Goal: Information Seeking & Learning: Learn about a topic

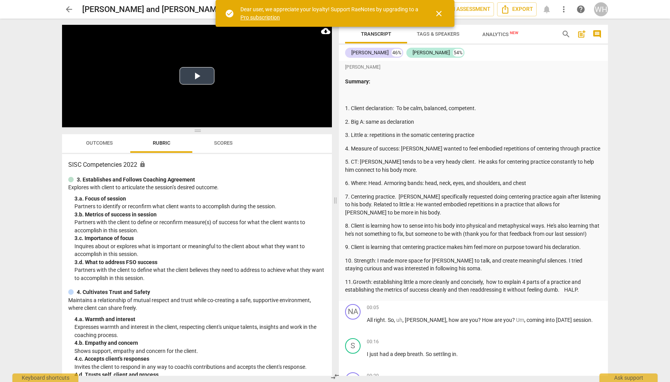
scroll to position [36, 0]
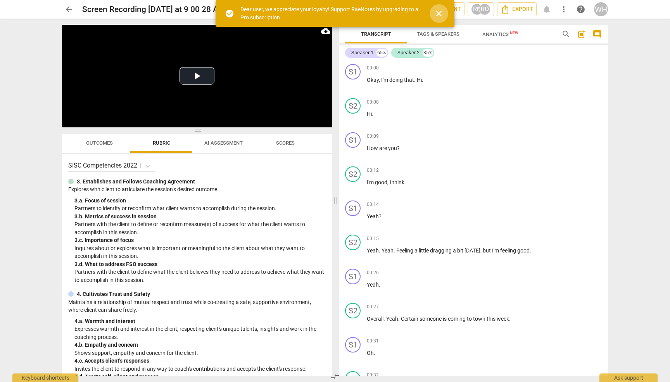
click at [439, 14] on span "close" at bounding box center [438, 13] width 9 height 9
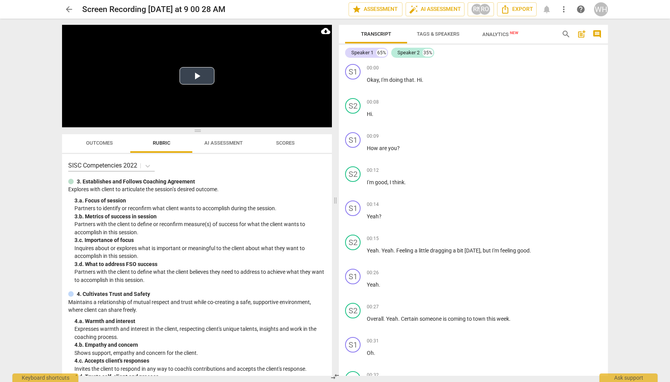
click at [196, 76] on button "Play Video" at bounding box center [196, 75] width 35 height 17
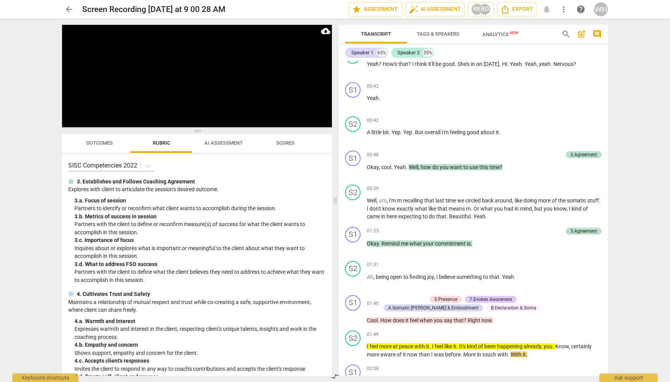
scroll to position [638, 0]
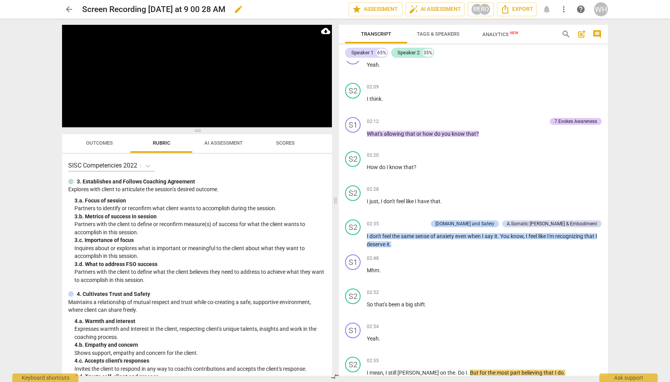
click at [481, 254] on div "02:48 + Add competency keyboard_arrow_right" at bounding box center [484, 258] width 235 height 8
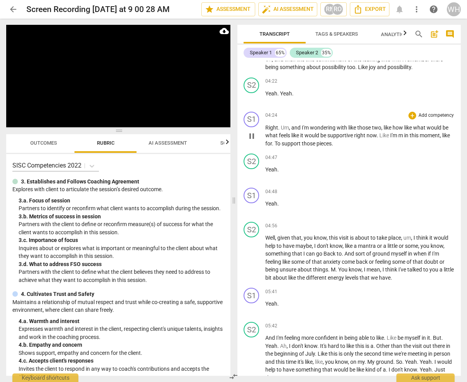
scroll to position [1209, 0]
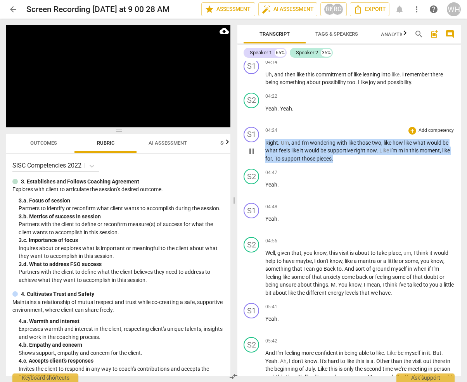
drag, startPoint x: 355, startPoint y: 156, endPoint x: 259, endPoint y: 141, distance: 98.1
click at [259, 141] on div "S1 play_arrow pause 04:24 + Add competency keyboard_arrow_right Right . Um , an…" at bounding box center [348, 145] width 223 height 42
copy p "Right . Um , and I'm wondering with like those two , like how like what would b…"
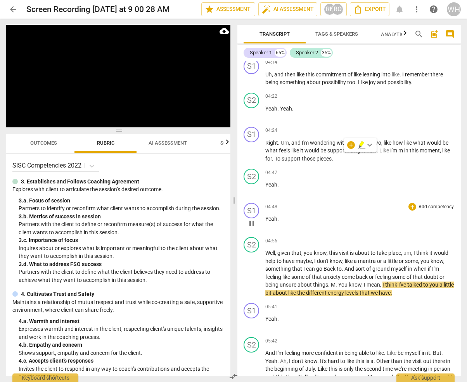
click at [374, 204] on div "04:48 + Add competency keyboard_arrow_right" at bounding box center [359, 207] width 189 height 8
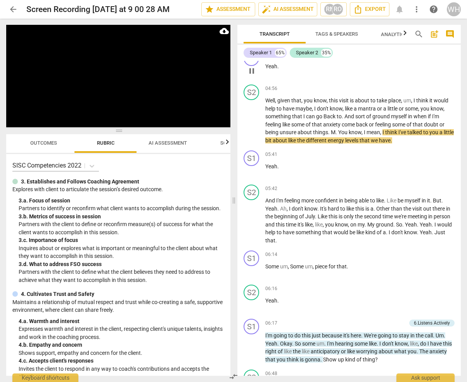
scroll to position [1364, 0]
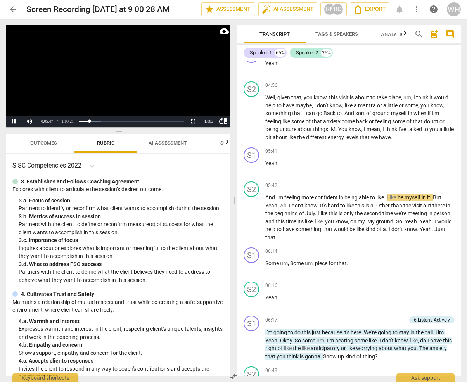
click at [176, 87] on video at bounding box center [118, 76] width 224 height 102
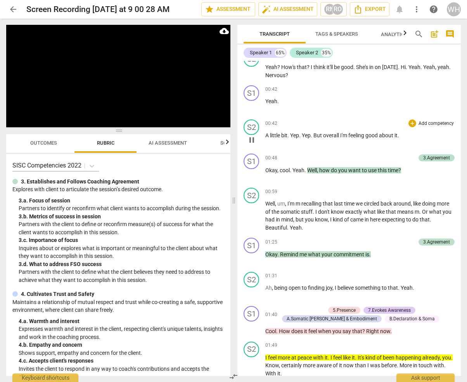
scroll to position [322, 0]
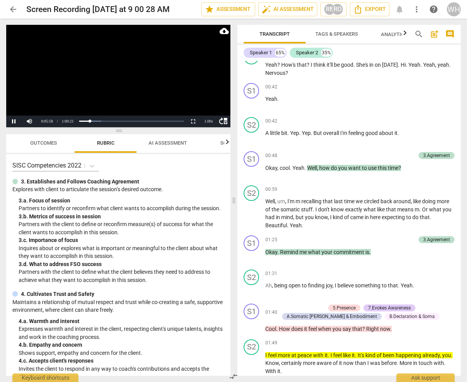
click at [181, 89] on video at bounding box center [118, 76] width 224 height 102
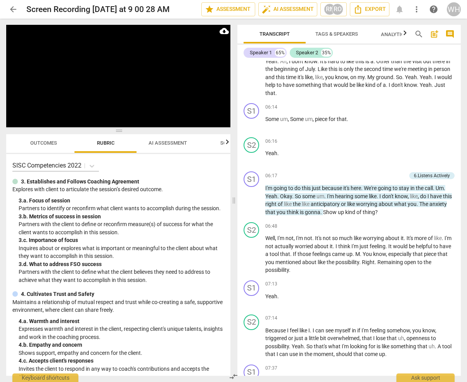
scroll to position [1850, 0]
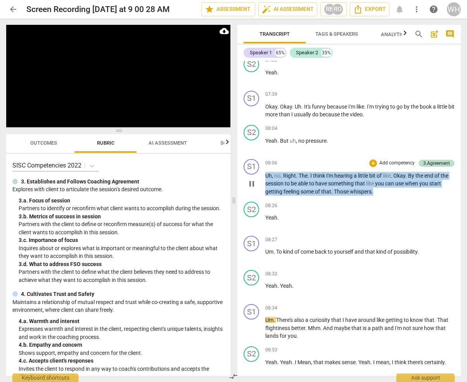
drag, startPoint x: 392, startPoint y: 184, endPoint x: 259, endPoint y: 164, distance: 134.7
click at [259, 164] on div "S1 play_arrow pause 08:06 + Add competency 3.Agreement keyboard_arrow_right Uh …" at bounding box center [348, 177] width 223 height 43
copy p "Uh , no . Right . The . I think I'm hearing a little bit of like . Okay . By th…"
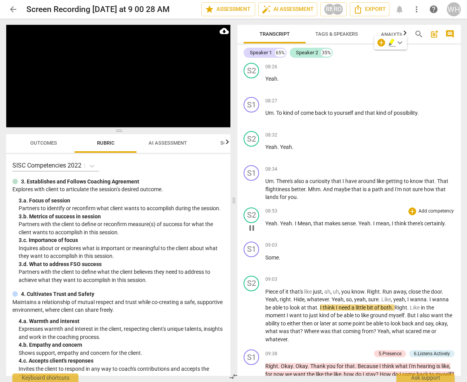
scroll to position [1980, 0]
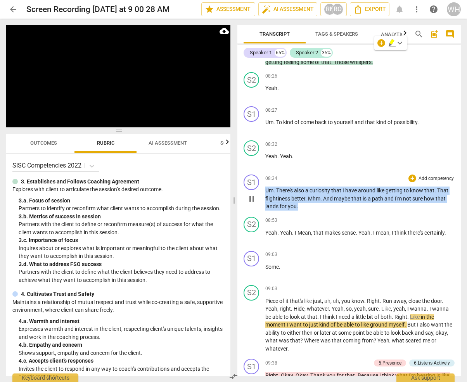
drag, startPoint x: 305, startPoint y: 198, endPoint x: 264, endPoint y: 181, distance: 45.4
click at [264, 181] on div "S1 play_arrow pause 08:34 + Add competency keyboard_arrow_right Um . There's al…" at bounding box center [348, 192] width 223 height 42
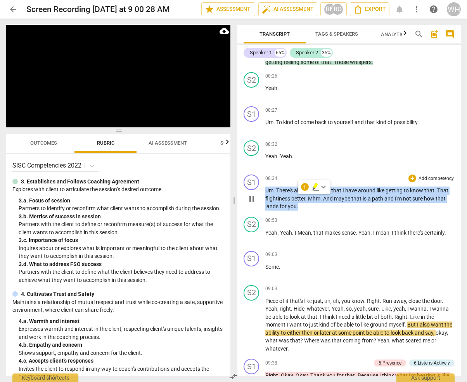
copy p "Um . There's also a curiosity that I have around like getting to know that . Th…"
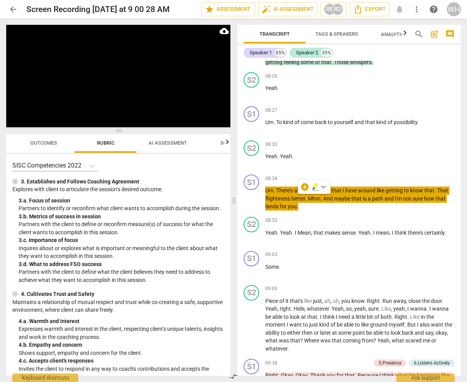
scroll to position [2296, 0]
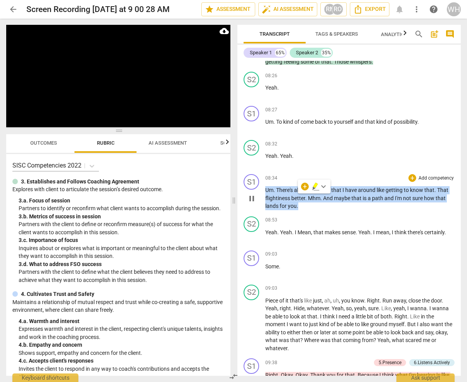
click at [361, 199] on p "Um . There's also a curiosity that I have around like getting to know that . Th…" at bounding box center [359, 198] width 189 height 24
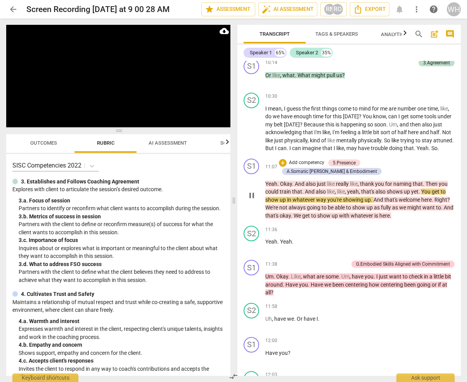
scroll to position [2495, 0]
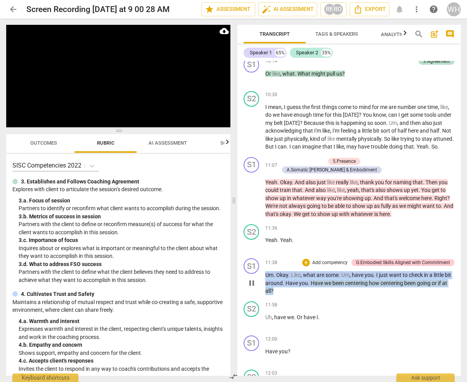
drag, startPoint x: 290, startPoint y: 278, endPoint x: 262, endPoint y: 259, distance: 33.2
click at [262, 259] on div "S1 play_arrow pause 11:38 + Add competency G.Embodied Skills Aligned with Commi…" at bounding box center [348, 276] width 223 height 43
copy p "Um . Okay . Like , what are some . Um , have you . I just want to check in a li…"
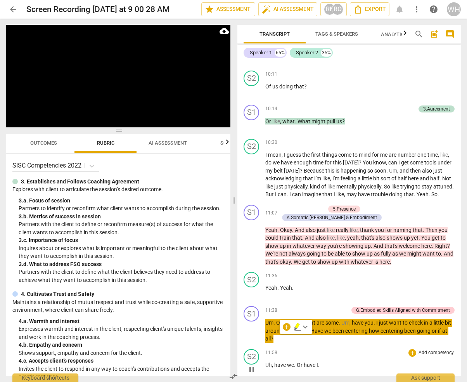
scroll to position [2457, 0]
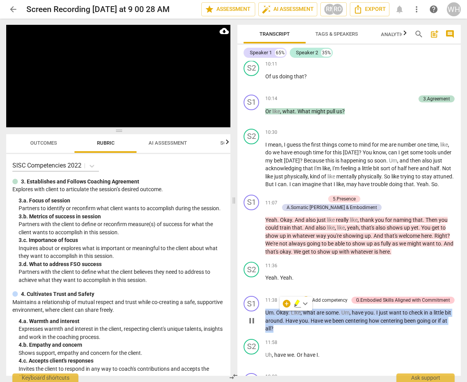
click at [323, 293] on div "S1 play_arrow pause 11:38 + Add competency G.Embodied Skills Aligned with Commi…" at bounding box center [348, 314] width 223 height 43
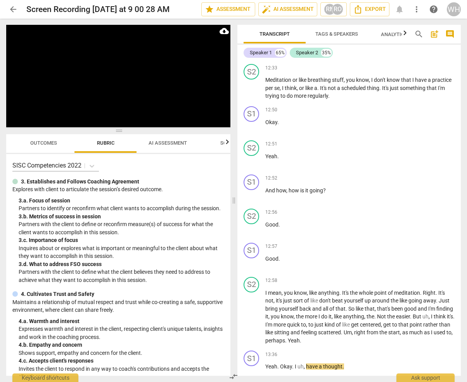
scroll to position [3211, 0]
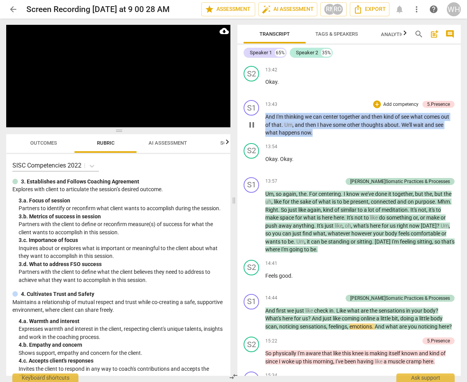
drag, startPoint x: 321, startPoint y: 117, endPoint x: 264, endPoint y: 101, distance: 59.2
click at [264, 101] on div "S1 play_arrow pause 13:43 + Add competency 5.Presence keyboard_arrow_right And …" at bounding box center [348, 118] width 223 height 43
copy p "And I'm thinking we can center together and then kind of see what comes out of …"
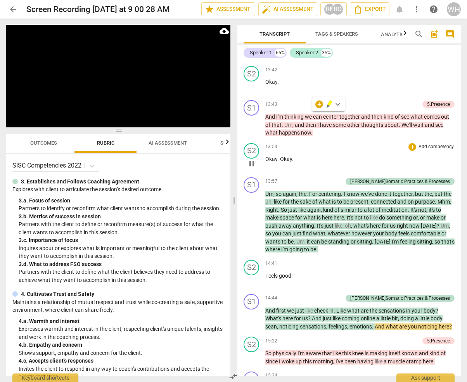
click at [349, 145] on div "13:54 + Add competency keyboard_arrow_right Okay . Okay ." at bounding box center [359, 157] width 189 height 28
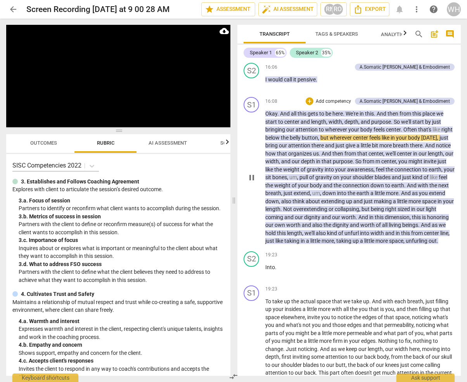
scroll to position [3611, 0]
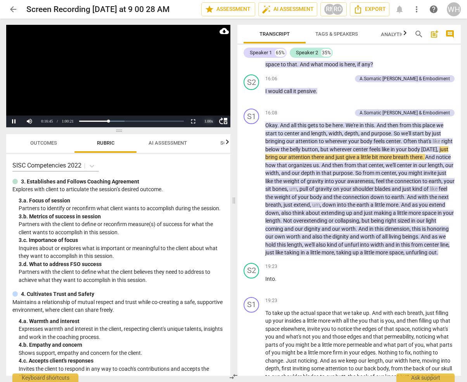
click at [209, 121] on div "1.00 x" at bounding box center [209, 122] width 16 height 12
click at [207, 112] on li "2x" at bounding box center [209, 111] width 16 height 9
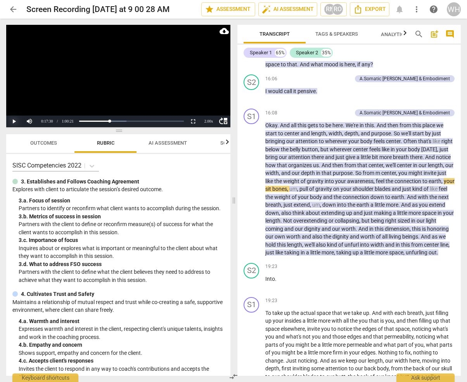
click at [13, 121] on button "Play" at bounding box center [14, 122] width 16 height 12
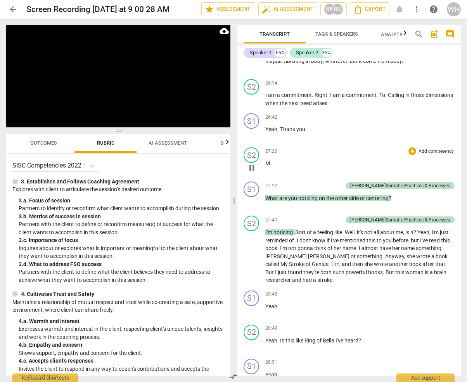
scroll to position [4197, 0]
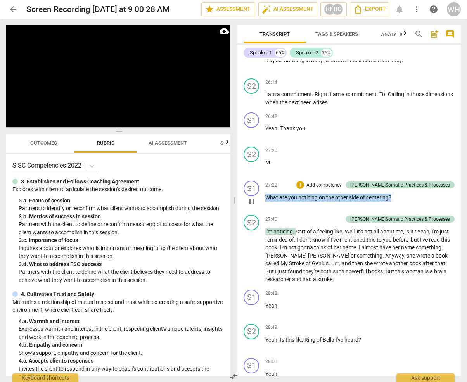
drag, startPoint x: 402, startPoint y: 183, endPoint x: 265, endPoint y: 182, distance: 137.2
click at [265, 193] on p "What are you noticing on the other side of centering ?" at bounding box center [359, 197] width 189 height 8
copy p "What are you noticing on the other side of centering ?"
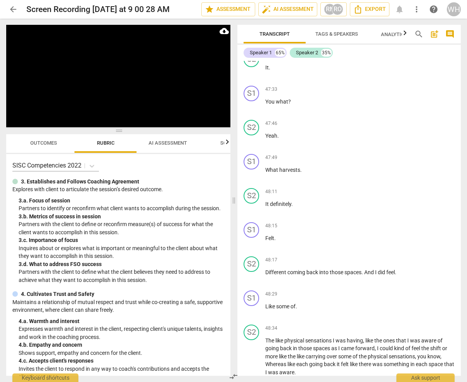
scroll to position [7293, 0]
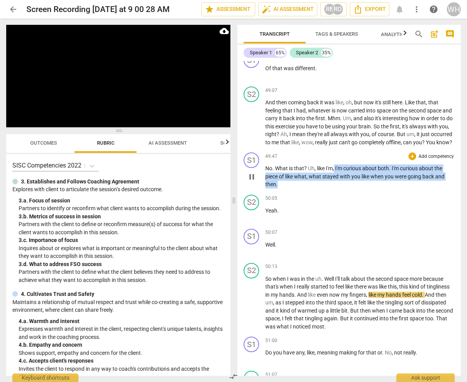
drag, startPoint x: 281, startPoint y: 154, endPoint x: 335, endPoint y: 137, distance: 56.9
click at [335, 164] on p "No . What is that ? Uh , like I'm , I'm curious about both . I'm curious about …" at bounding box center [359, 176] width 189 height 24
copy p "I'm curious about both . I'm curious about the piece of like what , what stayed…"
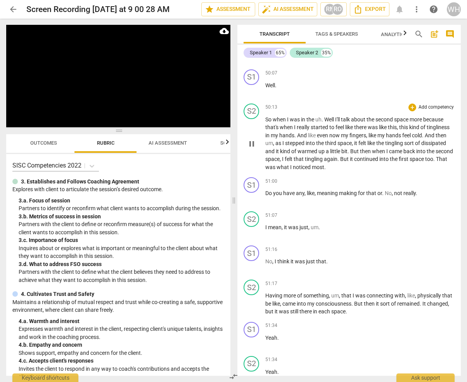
scroll to position [7457, 0]
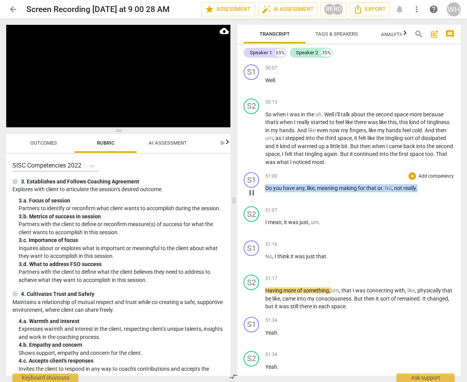
drag, startPoint x: 423, startPoint y: 158, endPoint x: 258, endPoint y: 157, distance: 165.5
click at [258, 169] on div "S1 play_arrow pause 51:00 + Add competency keyboard_arrow_right Do you have any…" at bounding box center [348, 186] width 223 height 34
copy p "Do you have any , like , meaning making for that or . No , not really ."
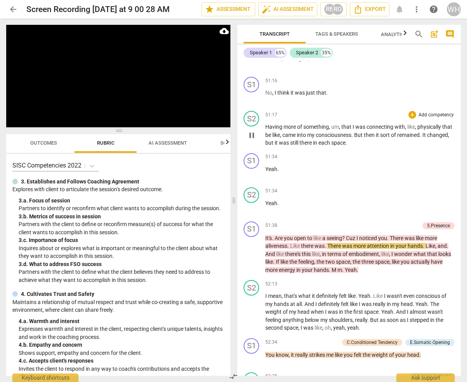
scroll to position [7644, 0]
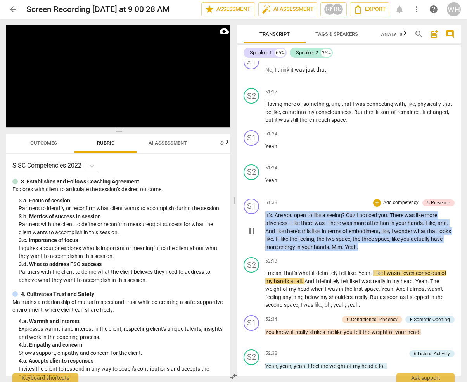
drag, startPoint x: 377, startPoint y: 214, endPoint x: 265, endPoint y: 178, distance: 118.0
click at [264, 195] on div "S1 play_arrow pause 51:38 + Add competency 5.Presence keyboard_arrow_right It's…" at bounding box center [348, 224] width 223 height 59
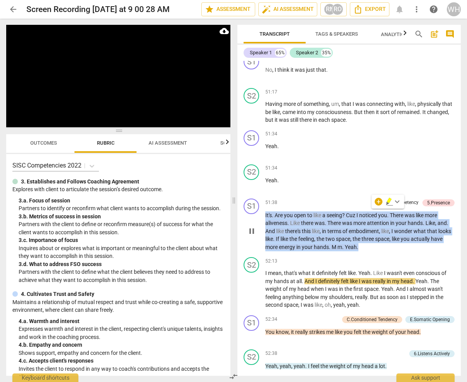
copy p "It's . Are you open to like a seeing ? Cuz I noticed you . There was like more …"
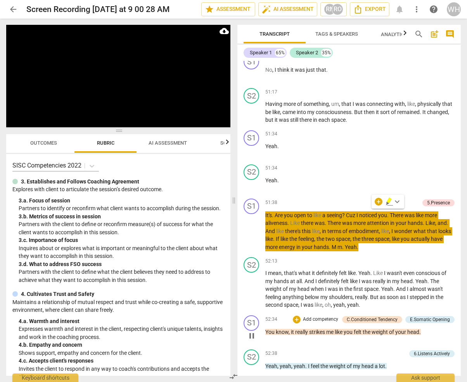
scroll to position [7977, 0]
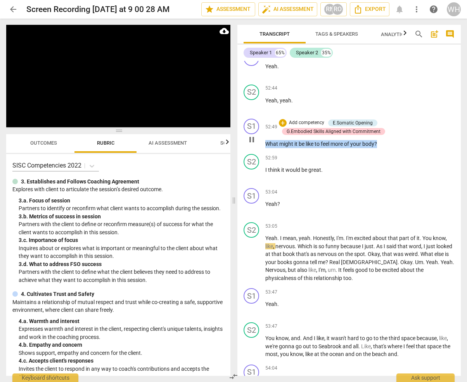
drag, startPoint x: 393, startPoint y: 115, endPoint x: 252, endPoint y: 102, distance: 141.7
click at [252, 102] on div "S1 play_arrow pause 00:00 + Add competency keyboard_arrow_right Okay , I'm doin…" at bounding box center [348, 218] width 223 height 315
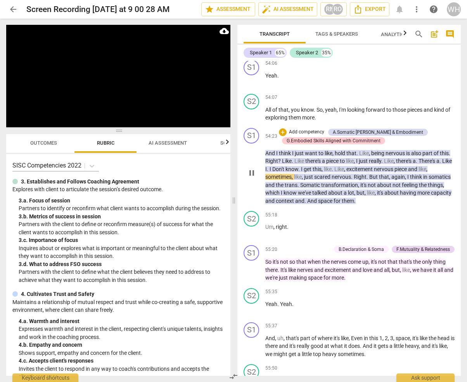
scroll to position [8346, 0]
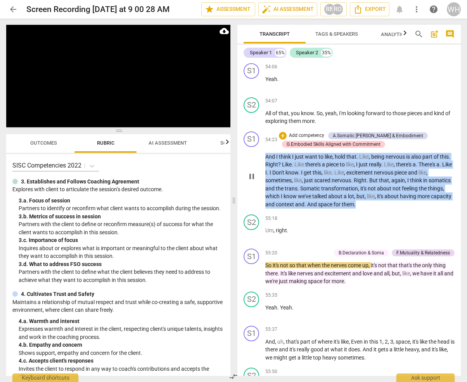
drag, startPoint x: 386, startPoint y: 168, endPoint x: 260, endPoint y: 119, distance: 134.3
click at [260, 128] on div "S1 play_arrow pause 54:23 + Add competency A.Somatic Presence & Embodiment G.Em…" at bounding box center [348, 169] width 223 height 83
copy p "And I think I just want to like , hold that . Like , being nervous is also part…"
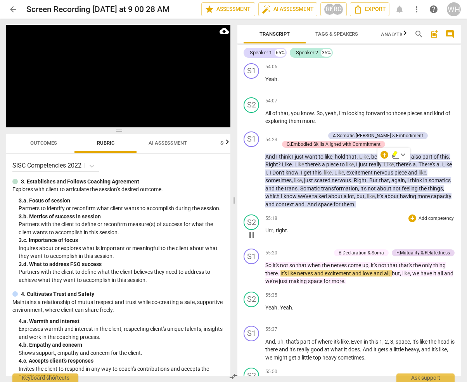
click at [336, 214] on div "55:18 + Add competency keyboard_arrow_right Um , right ." at bounding box center [359, 228] width 189 height 28
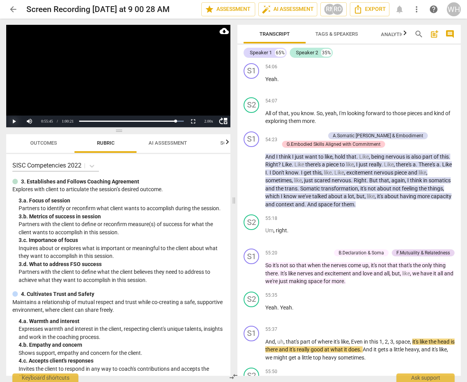
click at [14, 121] on button "Play" at bounding box center [14, 122] width 16 height 12
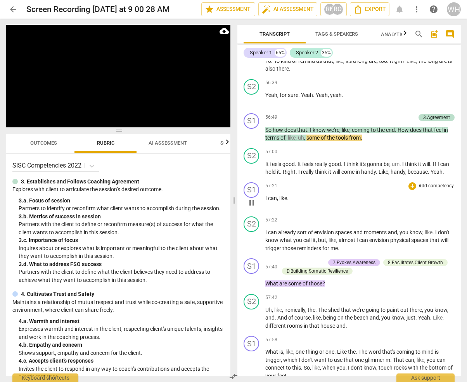
scroll to position [8975, 0]
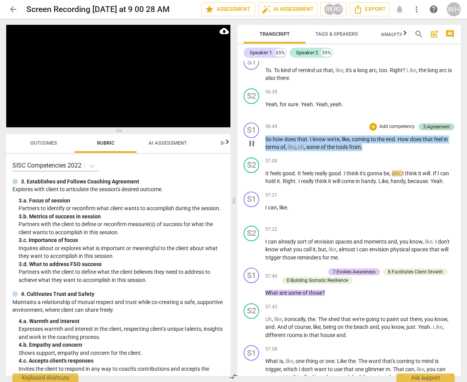
drag, startPoint x: 376, startPoint y: 111, endPoint x: 260, endPoint y: 97, distance: 117.5
click at [260, 119] on div "S1 play_arrow pause 56:49 + Add competency 3.Agreement keyboard_arrow_right So …" at bounding box center [348, 136] width 223 height 35
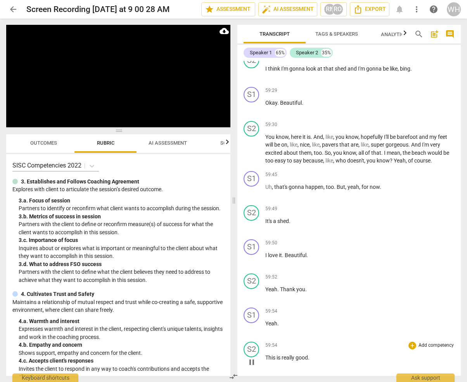
scroll to position [10166, 0]
